Goal: Check status: Check status

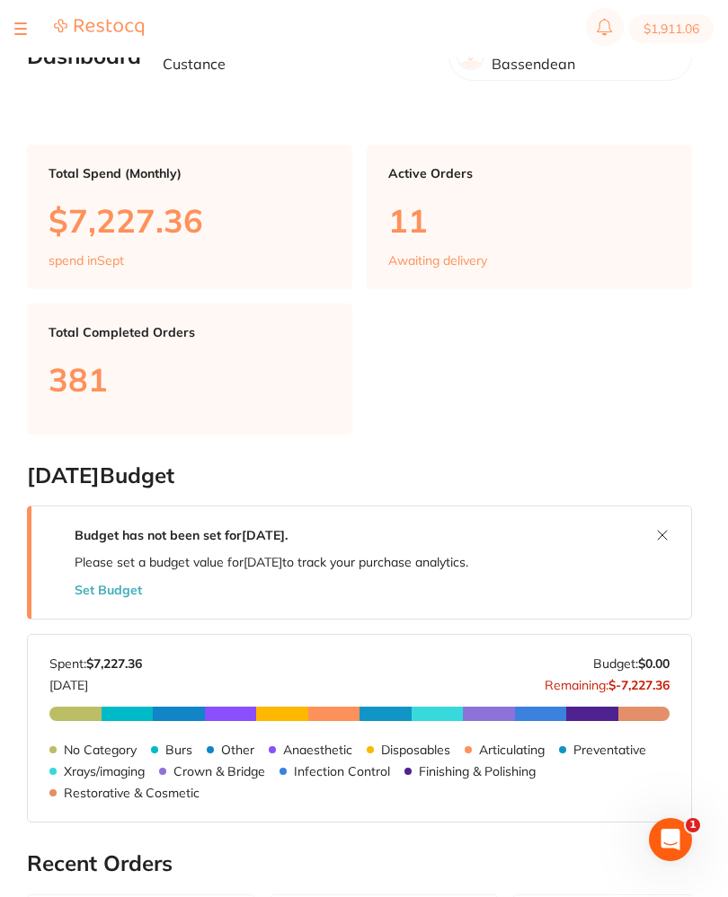
click at [13, 27] on section "$1,911.06" at bounding box center [364, 28] width 728 height 57
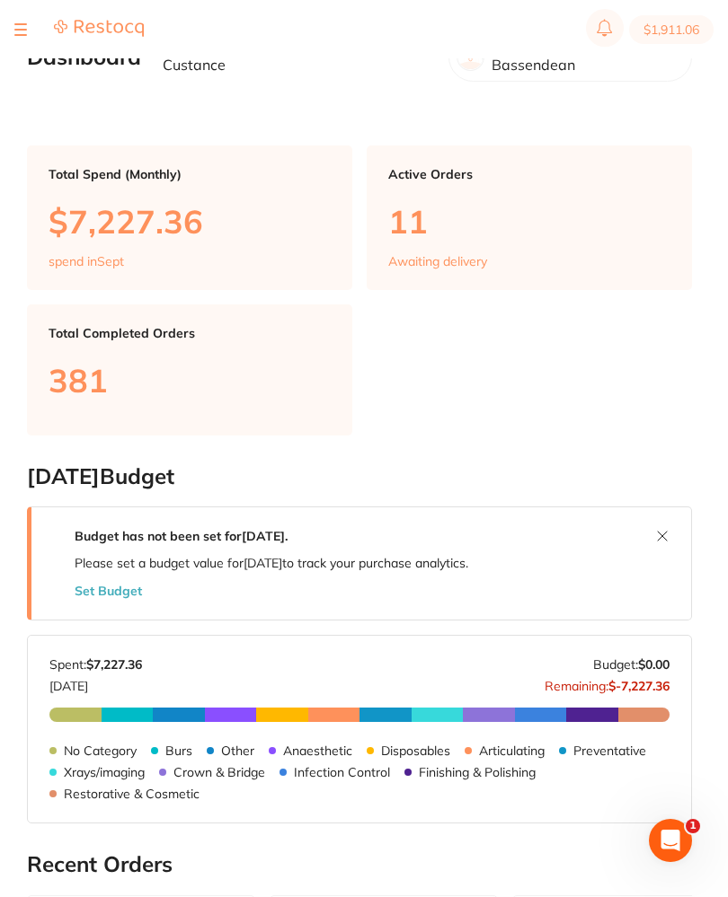
click at [18, 28] on button at bounding box center [20, 29] width 13 height 2
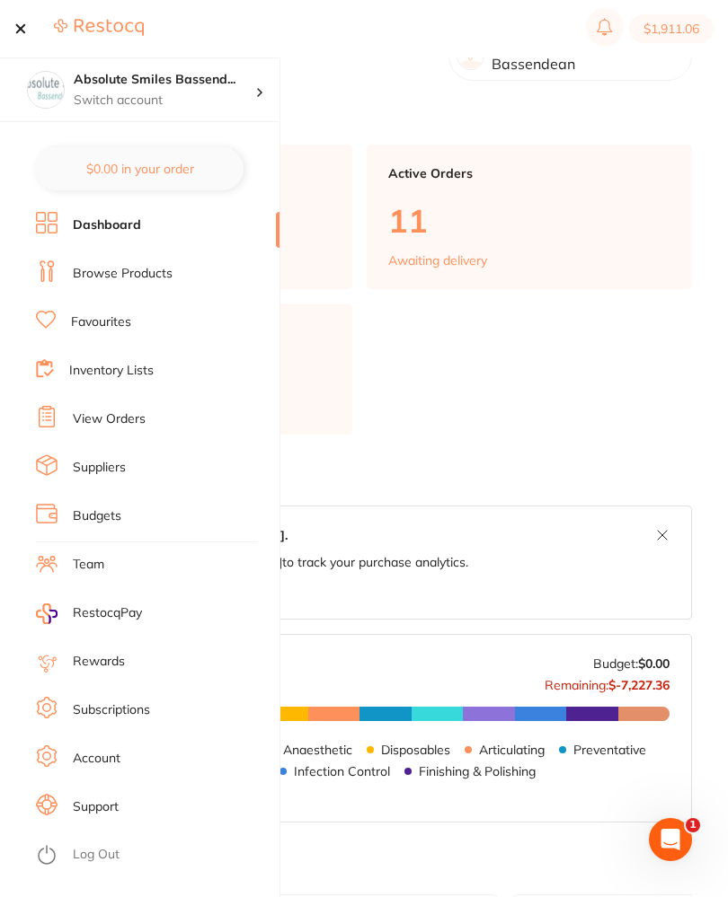
click at [93, 416] on link "View Orders" at bounding box center [109, 419] width 73 height 18
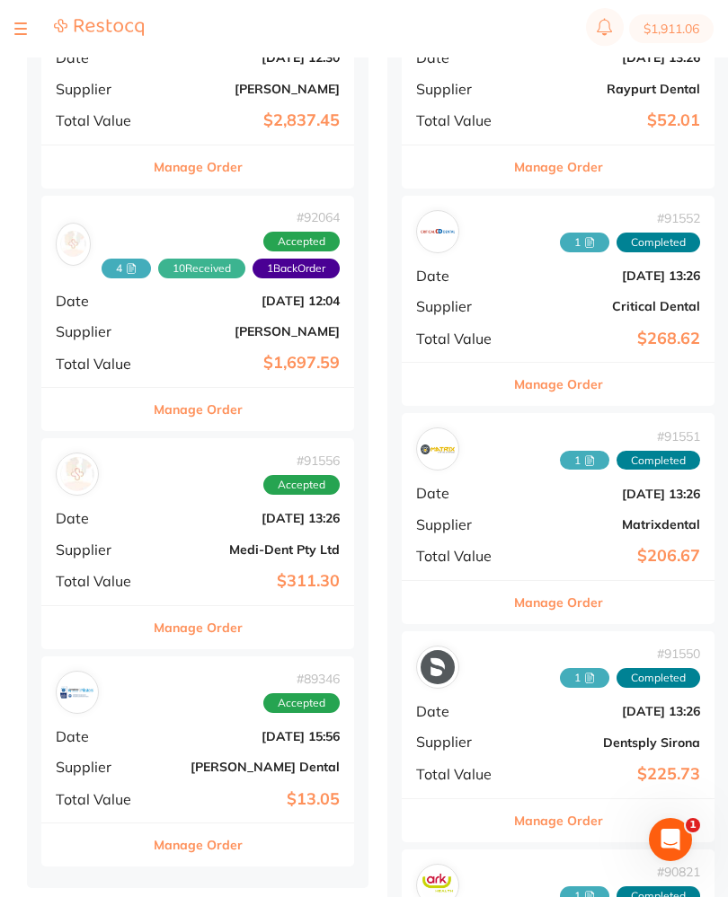
scroll to position [1802, 0]
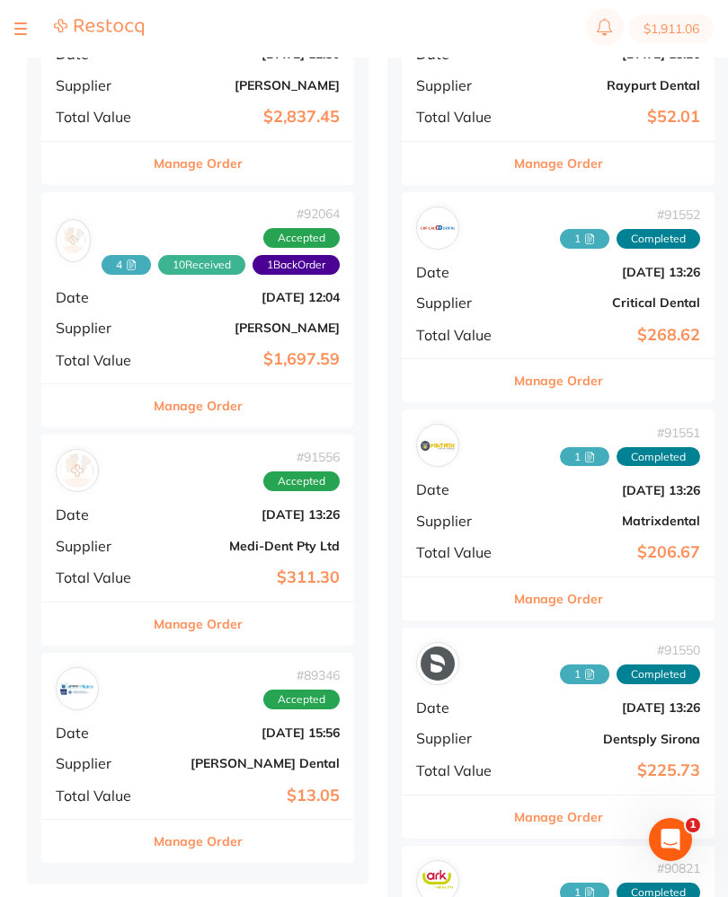
click at [157, 471] on div "# 91556 Accepted" at bounding box center [198, 470] width 284 height 43
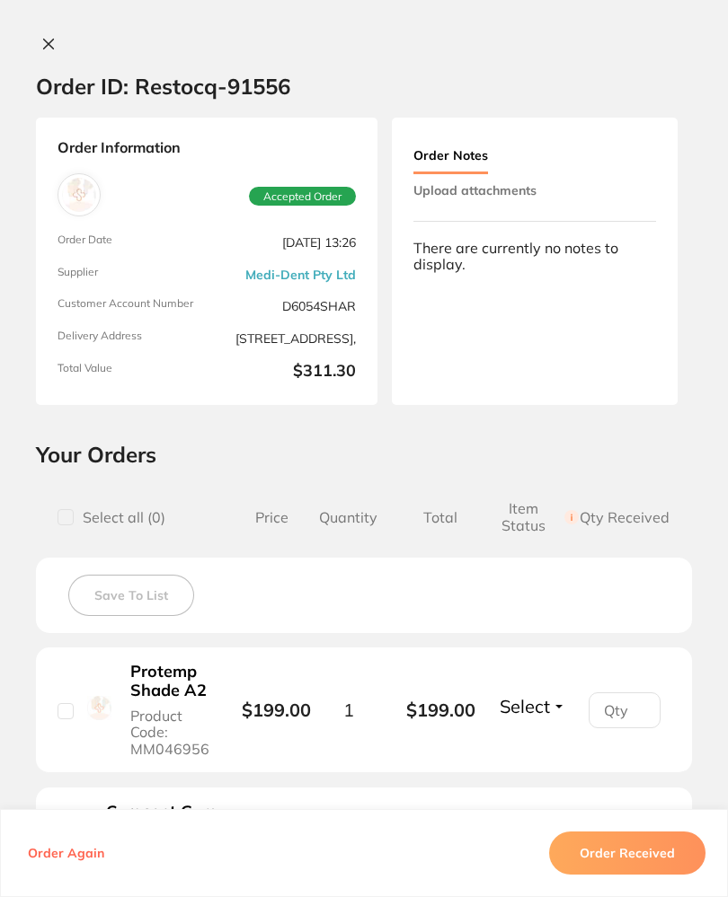
click at [534, 190] on button "Upload attachments" at bounding box center [474, 190] width 123 height 32
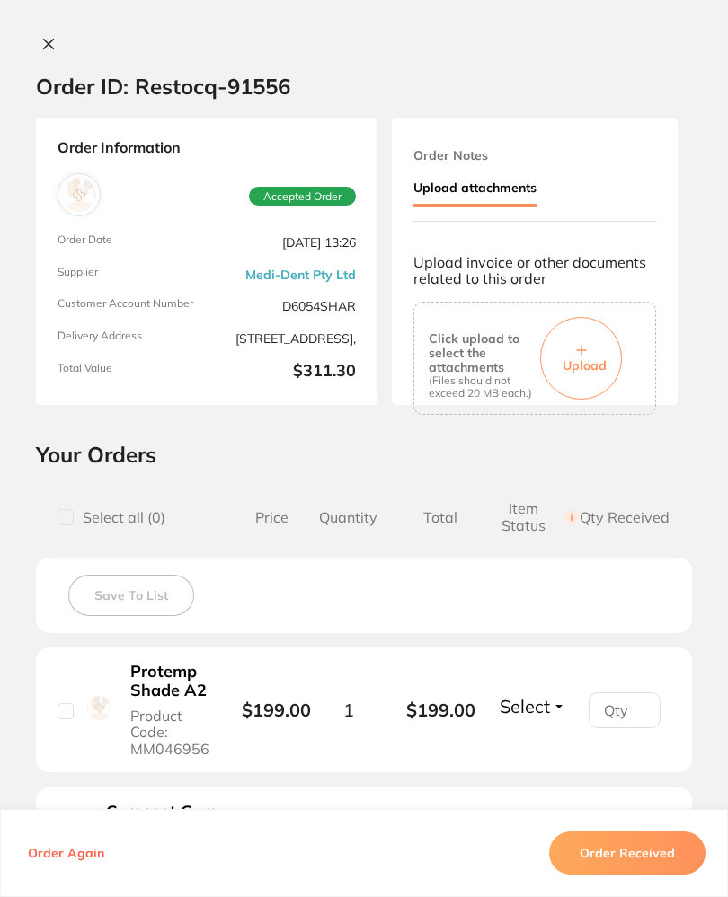
click at [583, 335] on button "Upload" at bounding box center [581, 358] width 82 height 83
click at [653, 869] on button "Order Received" at bounding box center [627, 853] width 156 height 43
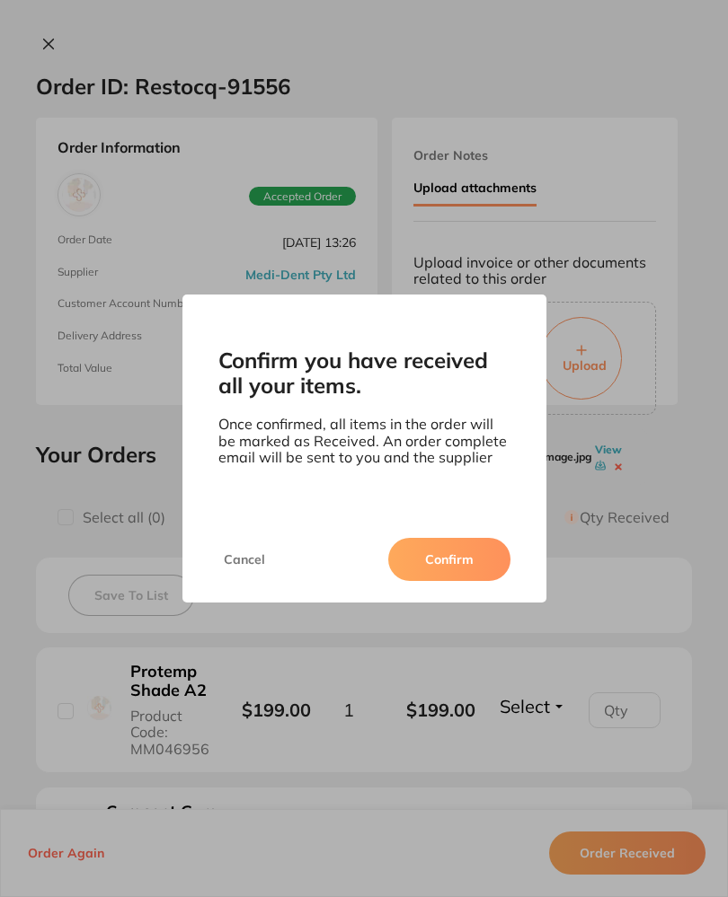
click at [478, 573] on button "Confirm" at bounding box center [449, 559] width 122 height 43
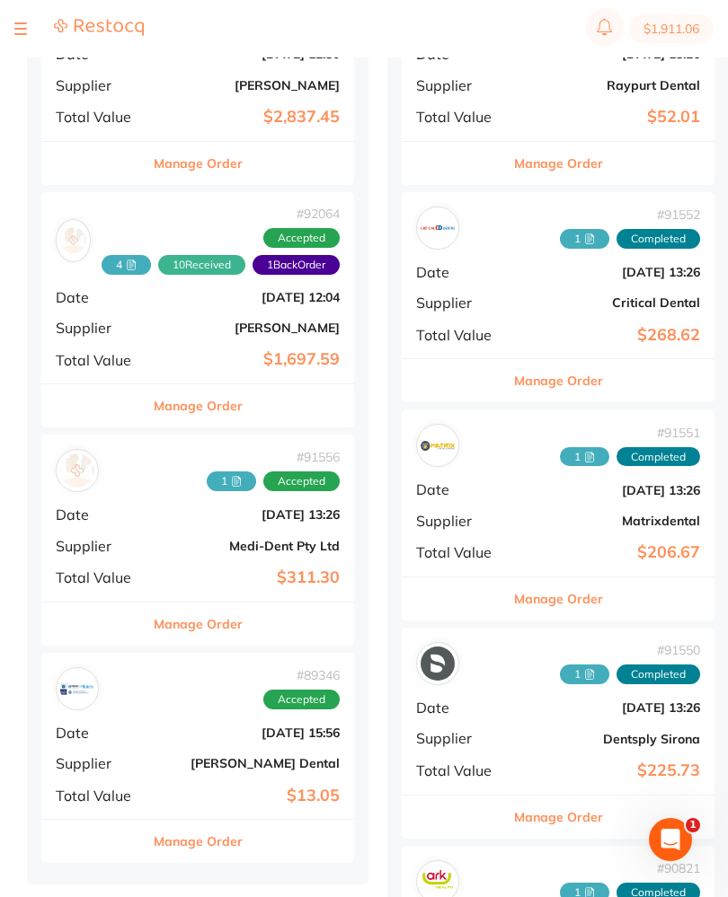
click at [25, 4] on section "$1,911.06" at bounding box center [364, 28] width 728 height 57
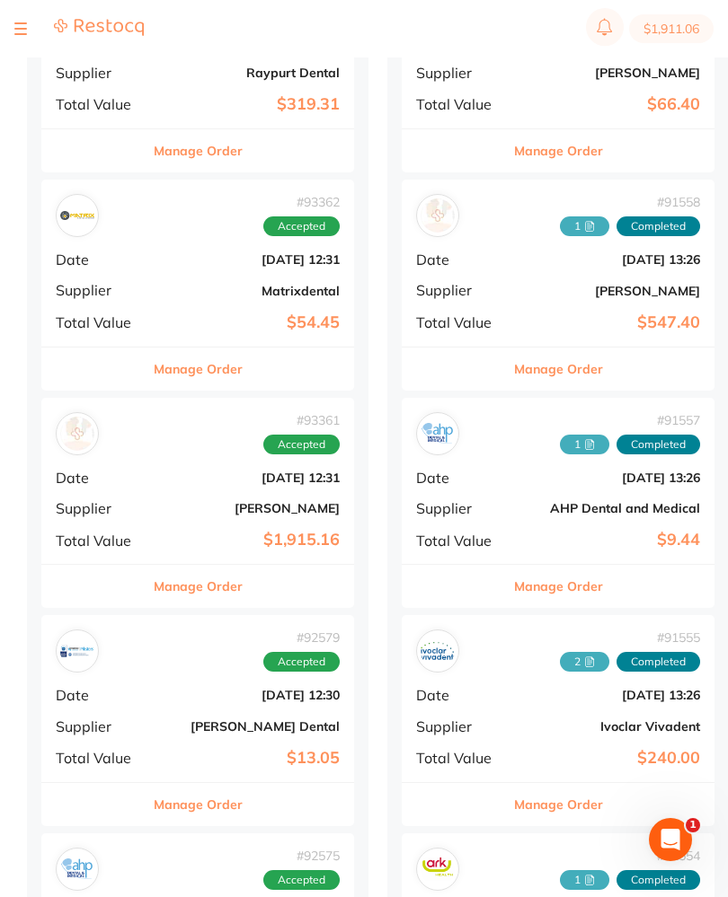
scroll to position [698, 0]
